Goal: Navigation & Orientation: Find specific page/section

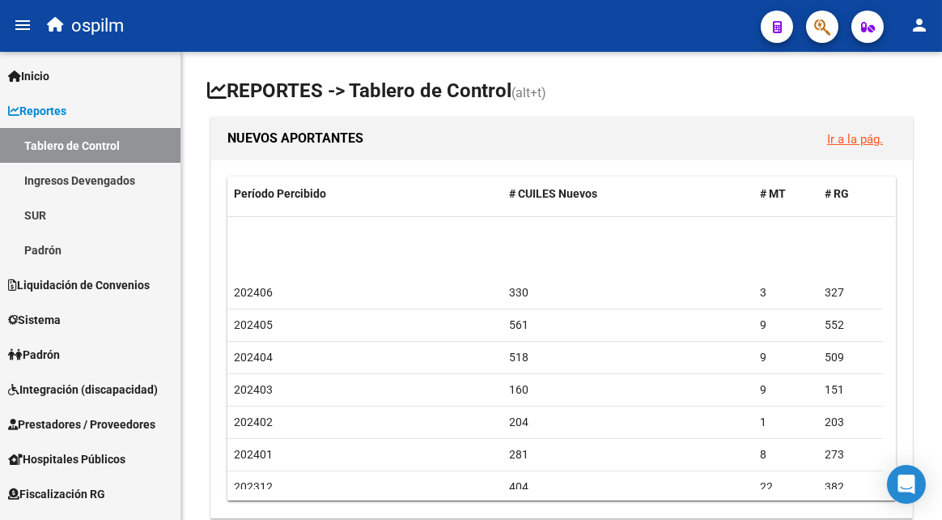
scroll to position [542, 0]
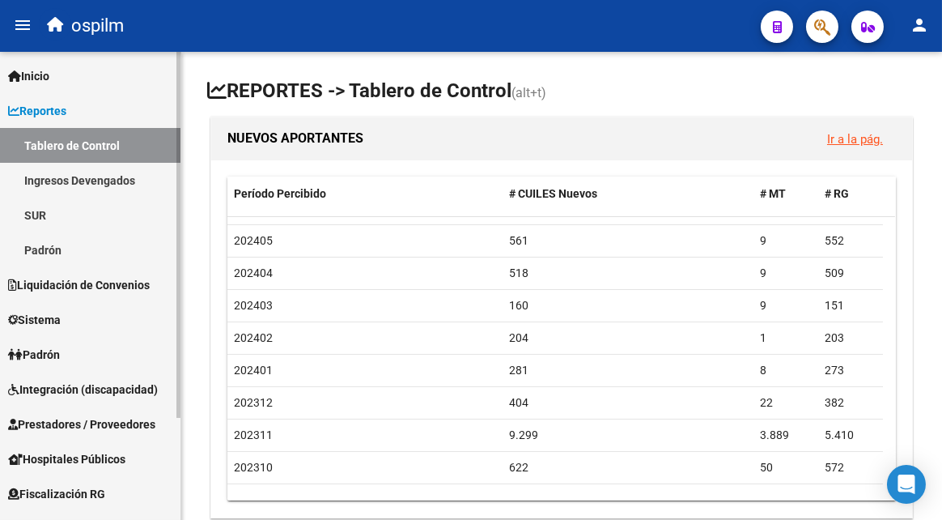
click at [125, 139] on link "Tablero de Control" at bounding box center [90, 145] width 181 height 35
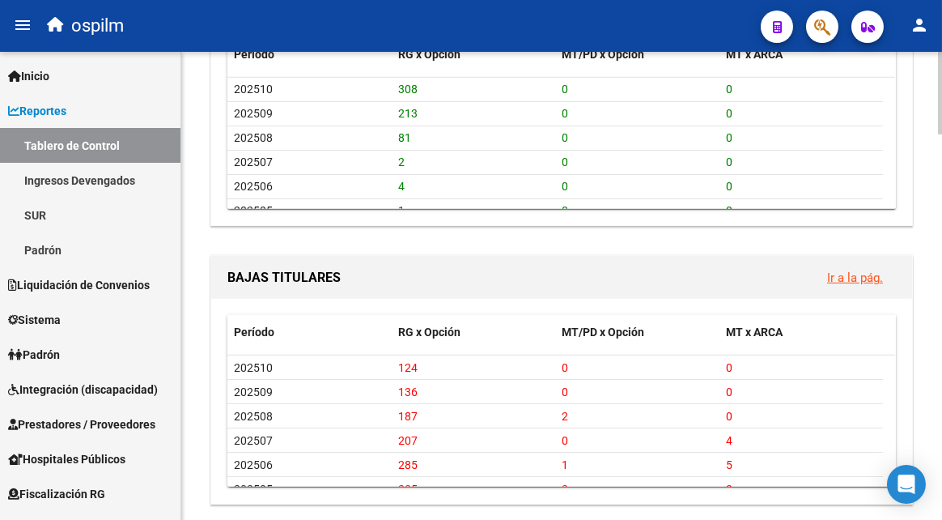
scroll to position [2180, 0]
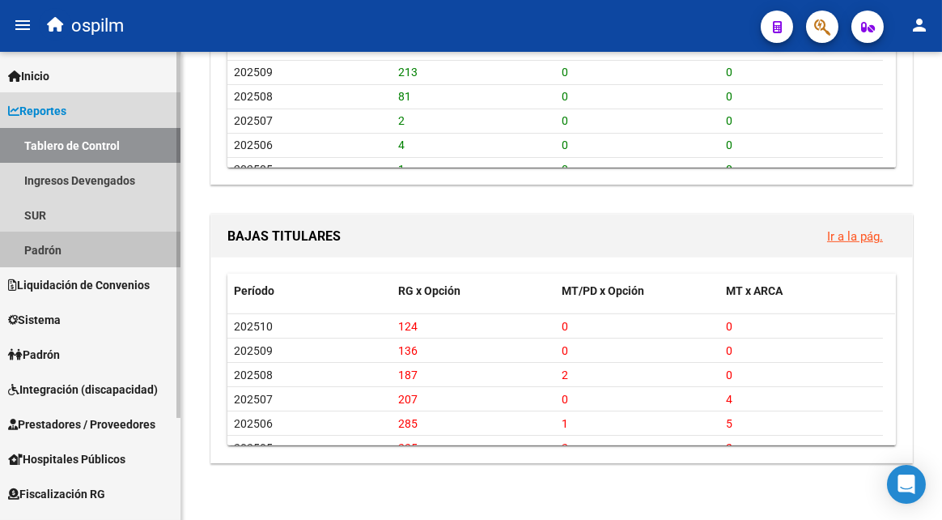
click at [42, 261] on link "Padrón" at bounding box center [90, 249] width 181 height 35
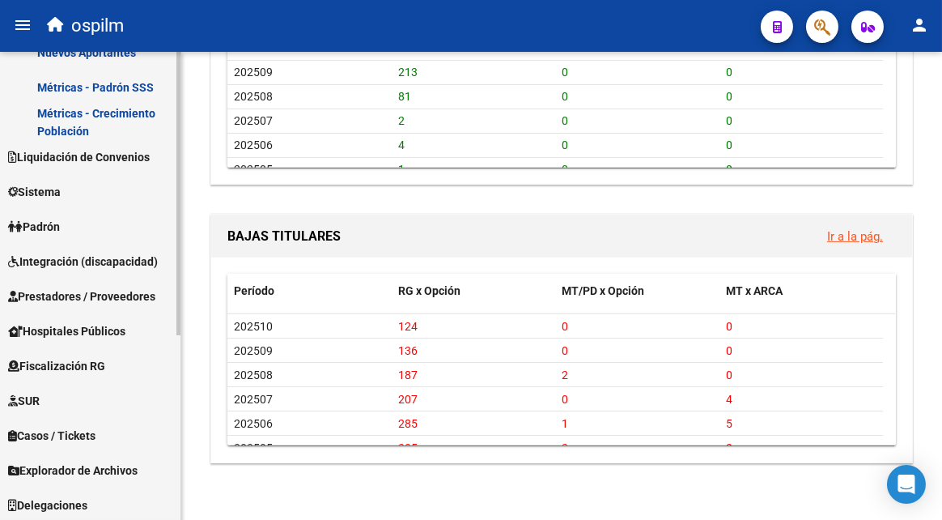
scroll to position [304, 0]
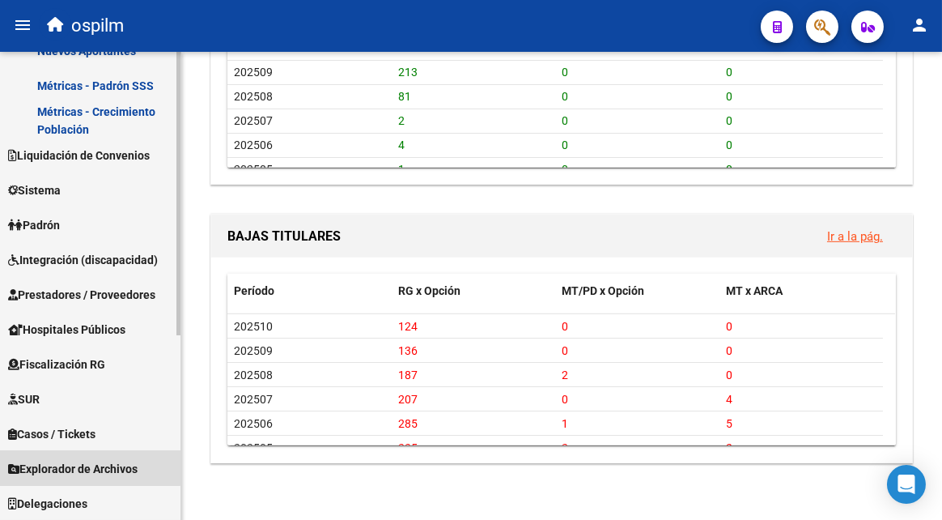
click at [67, 465] on span "Explorador de Archivos" at bounding box center [73, 469] width 130 height 18
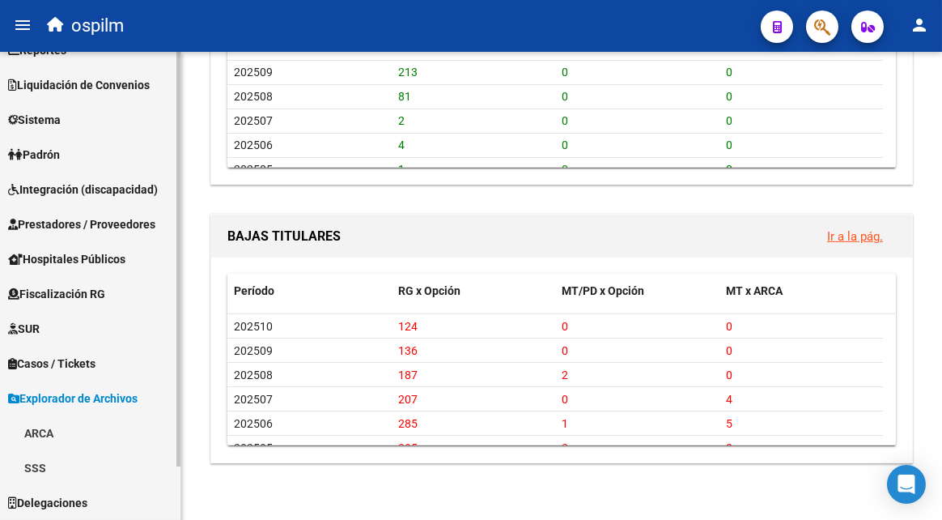
scroll to position [60, 0]
click at [67, 465] on link "SSS" at bounding box center [90, 468] width 181 height 35
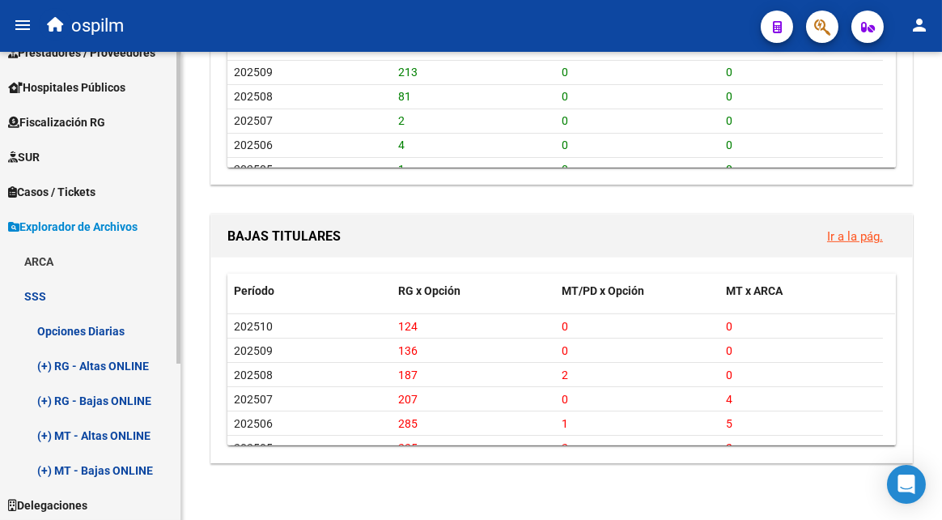
scroll to position [234, 0]
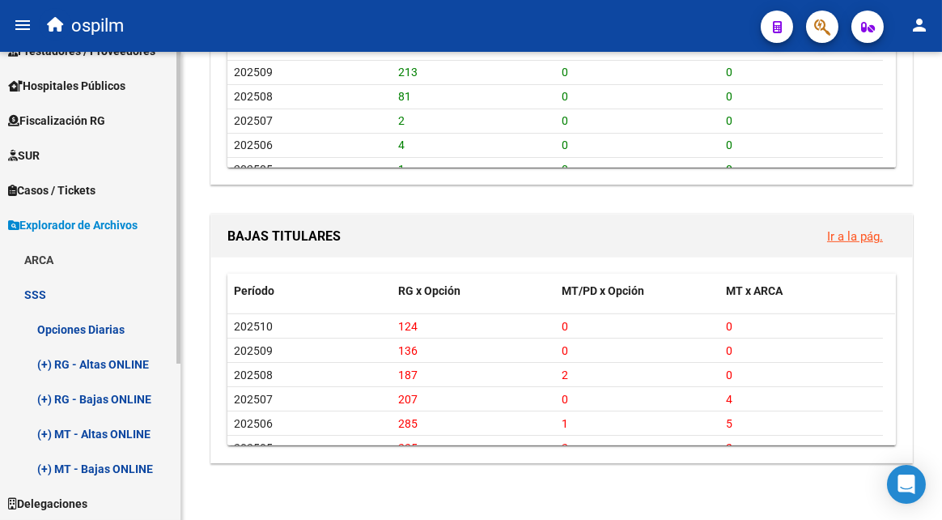
click at [117, 326] on link "Opciones Diarias" at bounding box center [90, 329] width 181 height 35
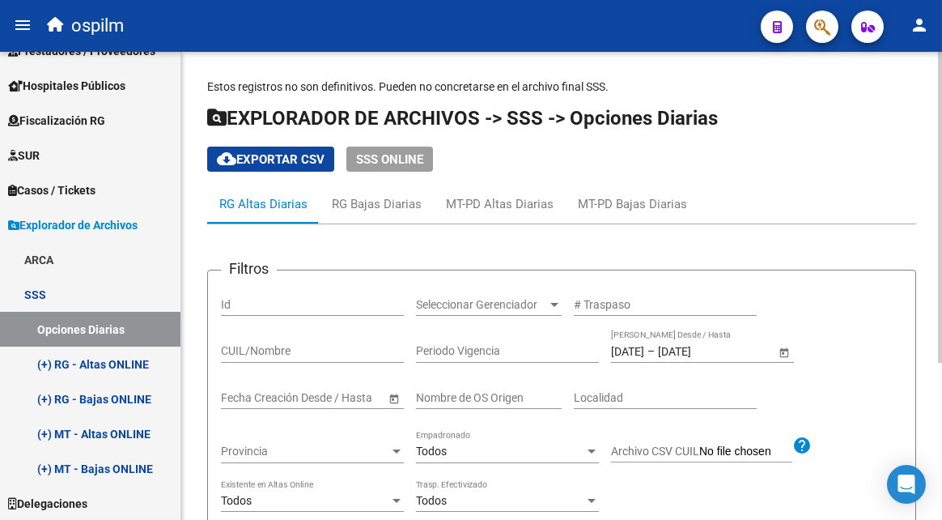
scroll to position [236, 0]
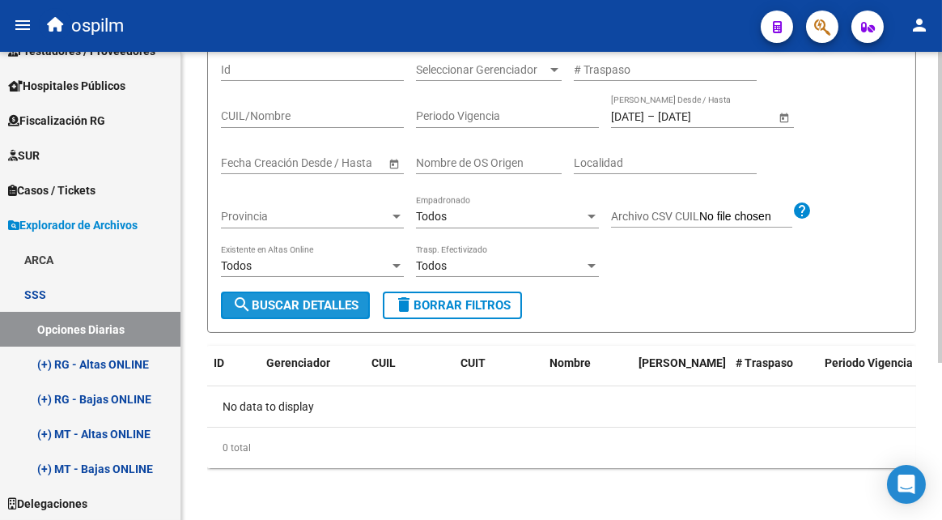
click at [291, 313] on button "search Buscar Detalles" at bounding box center [295, 305] width 149 height 28
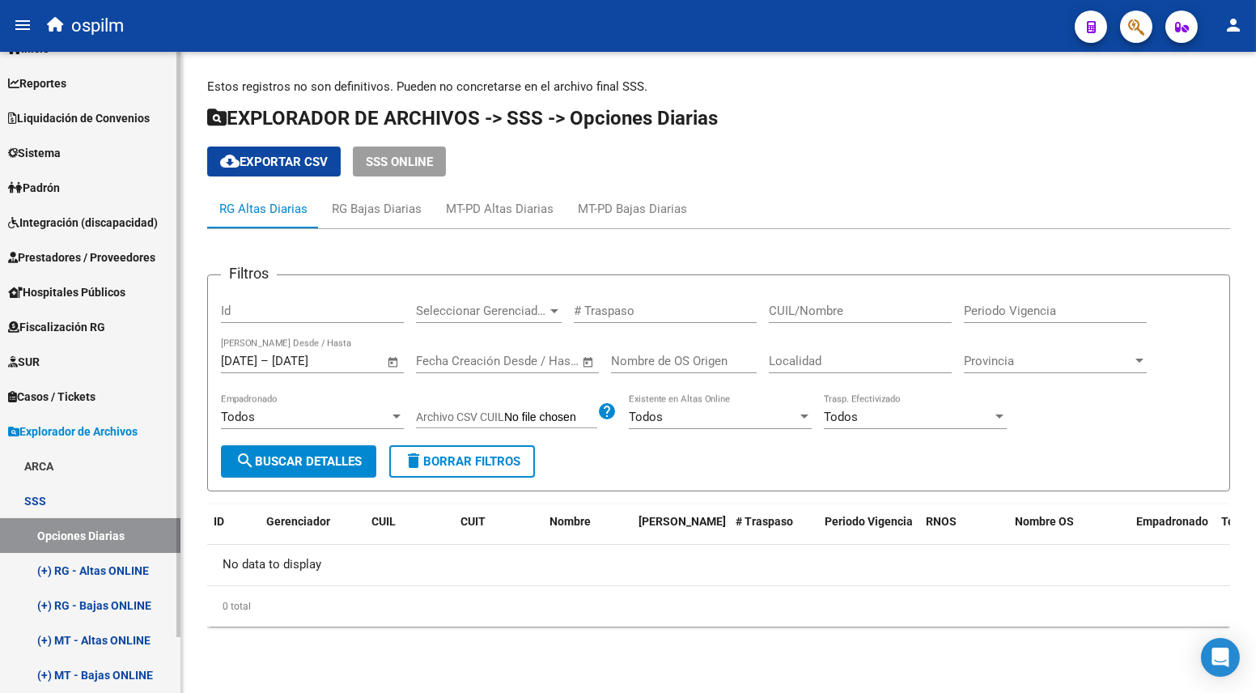
scroll to position [0, 0]
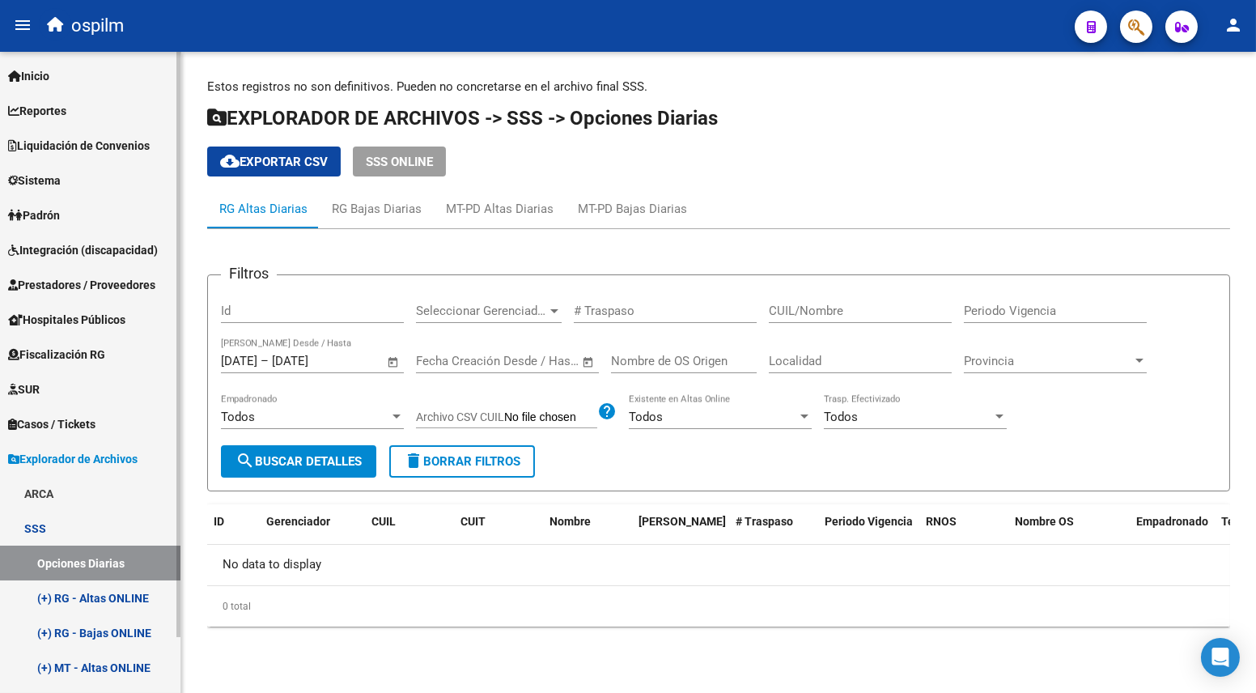
click at [68, 212] on link "Padrón" at bounding box center [90, 215] width 181 height 35
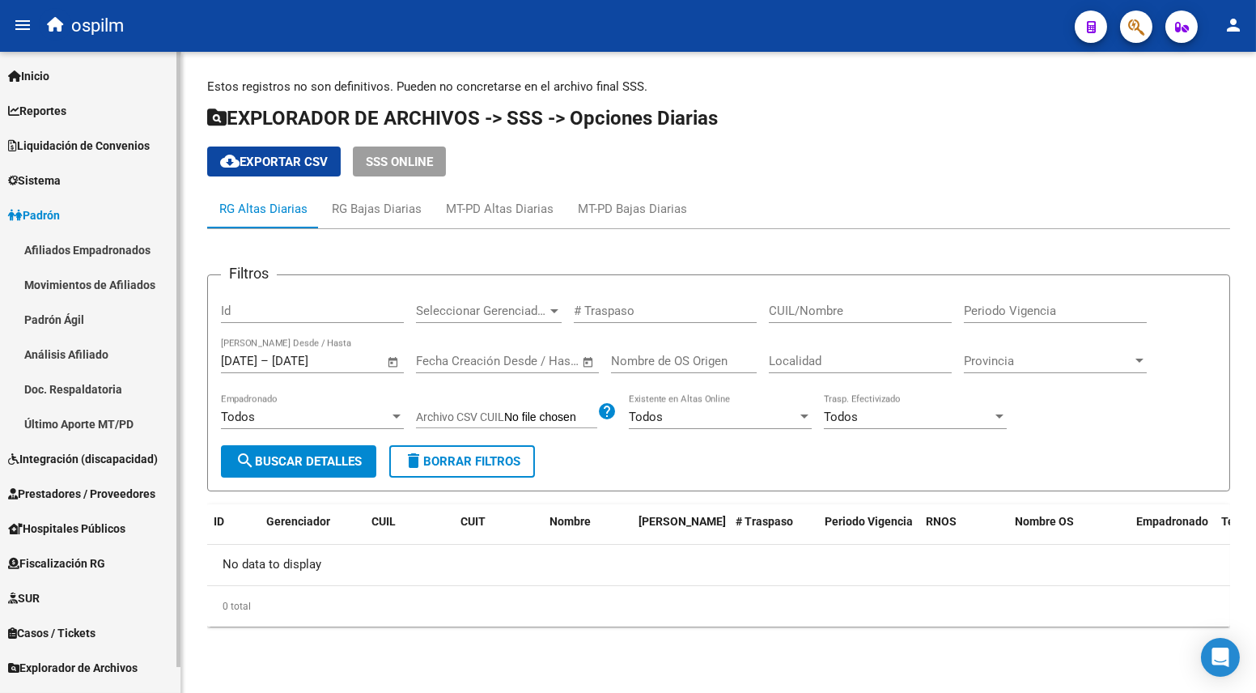
scroll to position [26, 0]
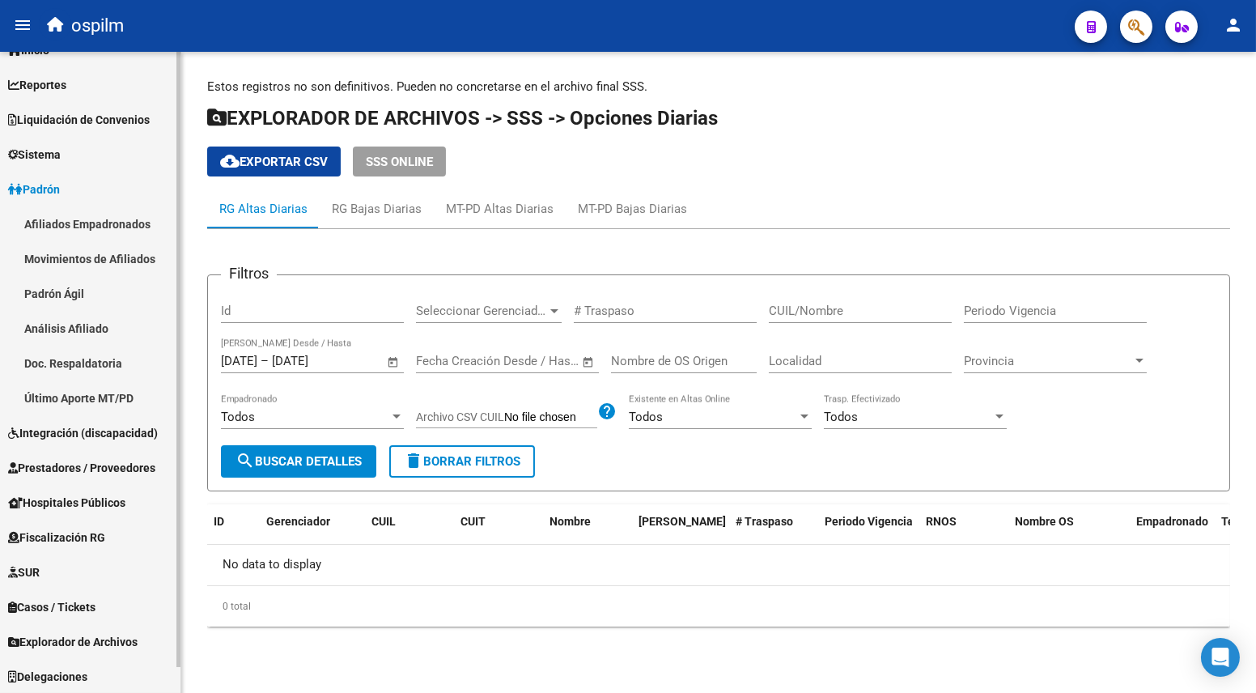
click at [118, 519] on span "Explorador de Archivos" at bounding box center [73, 642] width 130 height 18
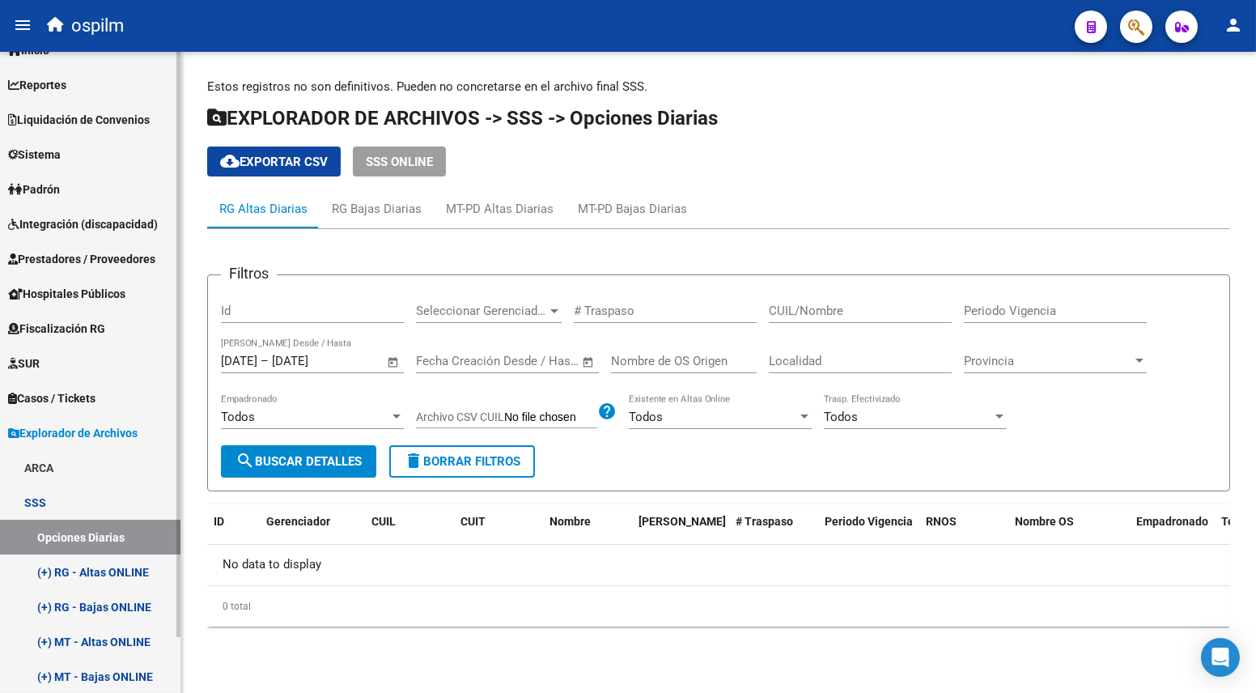
scroll to position [61, 0]
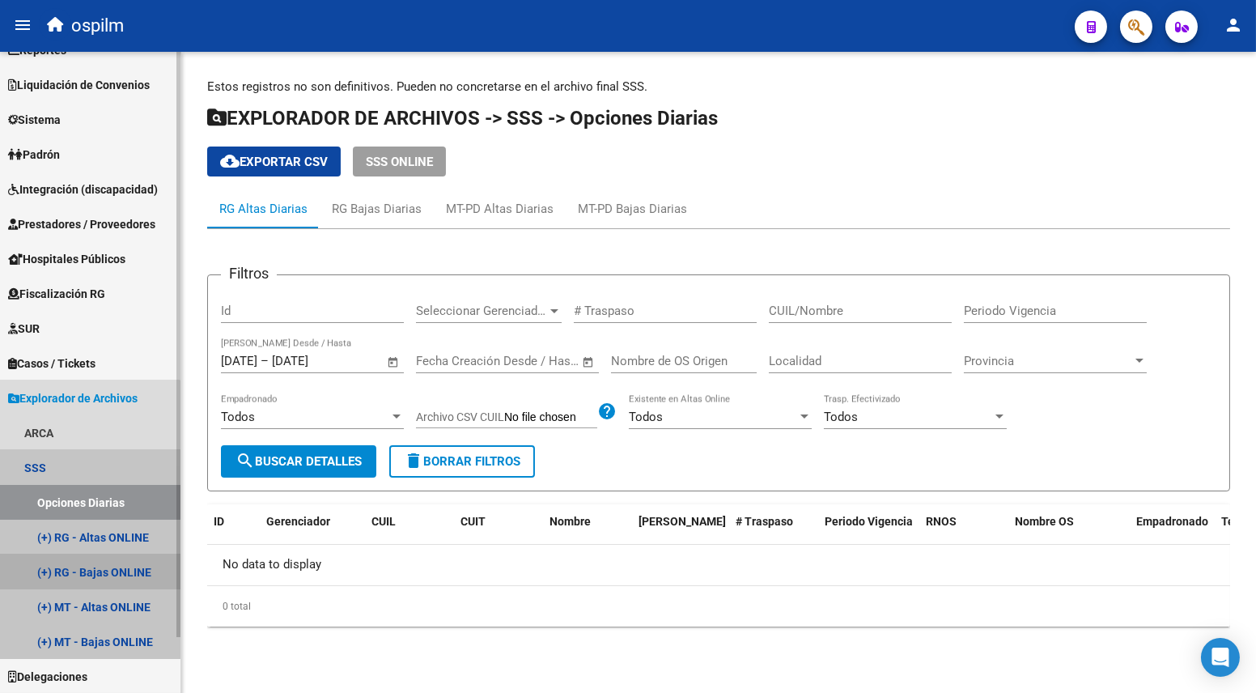
click at [87, 519] on link "(+) RG - Bajas ONLINE" at bounding box center [90, 571] width 181 height 35
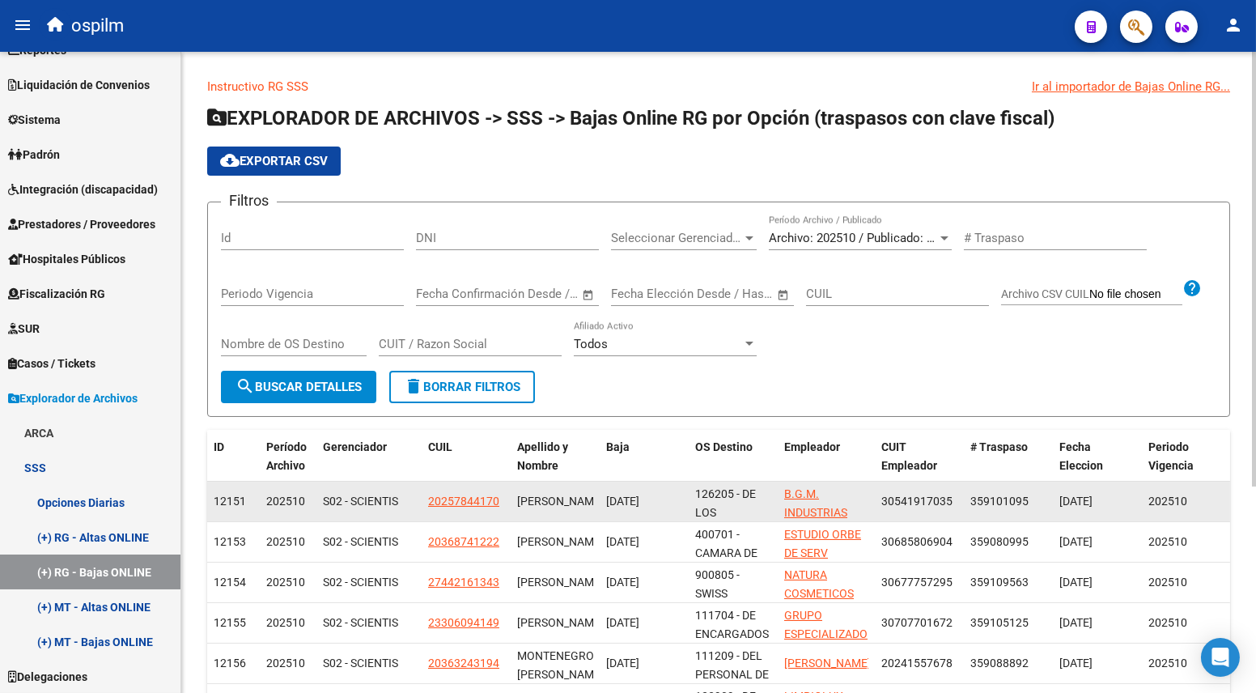
scroll to position [305, 0]
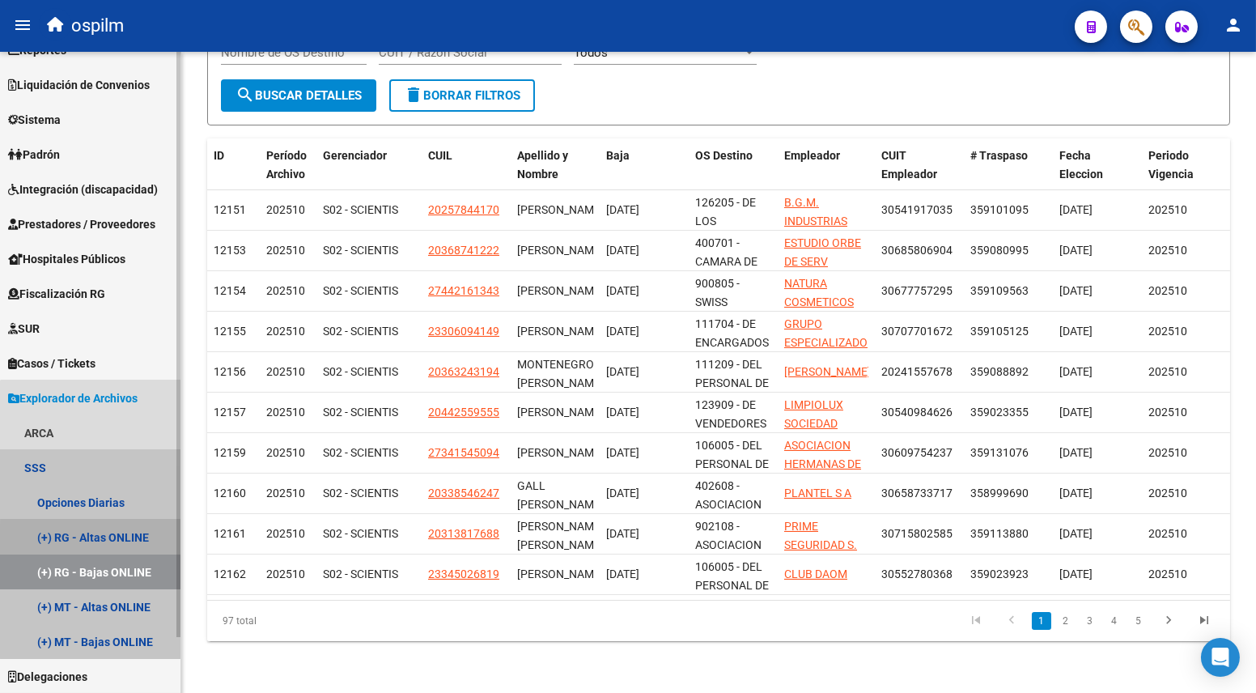
click at [123, 519] on link "(+) RG - Altas ONLINE" at bounding box center [90, 537] width 181 height 35
